Goal: Information Seeking & Learning: Find specific fact

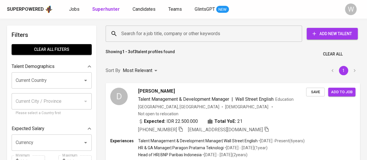
drag, startPoint x: 191, startPoint y: 43, endPoint x: 201, endPoint y: 33, distance: 13.5
click at [201, 33] on div "Search for a job title, company or other keywords Search for a job title, compa…" at bounding box center [231, 34] width 261 height 26
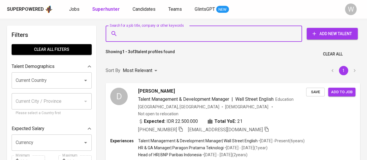
click at [201, 33] on input "Search for a job title, company or other keywords" at bounding box center [205, 33] width 171 height 11
paste input "Rizanopita Anggraini"
type input "Rizanopita Anggraini"
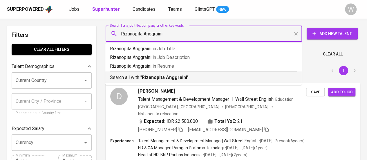
click at [178, 75] on b "Rizanopita Anggraini" at bounding box center [164, 78] width 45 height 6
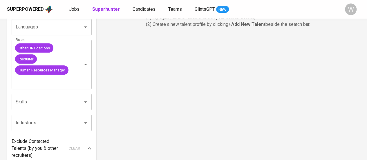
scroll to position [209, 0]
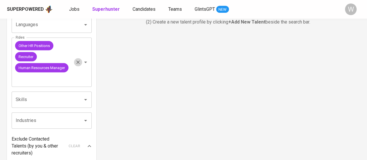
click at [79, 66] on button "Clear" at bounding box center [78, 62] width 8 height 8
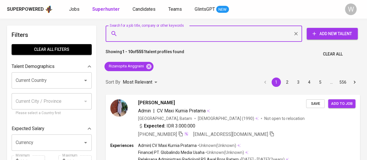
click at [183, 33] on input "Search for a job title, company or other keywords" at bounding box center [205, 33] width 171 height 11
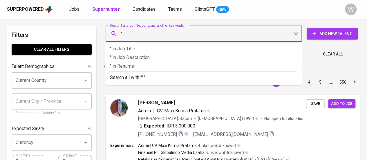
paste input "Rizanopita Anggraini"
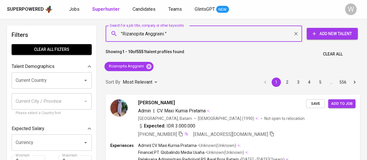
type input ""Rizanopita Anggraini""
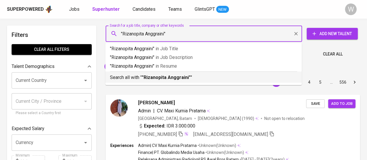
click at [166, 77] on b ""Rizanopita Anggraini"" at bounding box center [166, 78] width 49 height 6
click at [174, 78] on div "Sort By Most Relevant MOST_RELEVANT 1 2 3 4 5 … 556" at bounding box center [232, 82] width 261 height 18
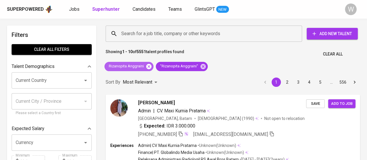
click at [149, 67] on icon at bounding box center [148, 66] width 5 height 5
